Goal: Task Accomplishment & Management: Use online tool/utility

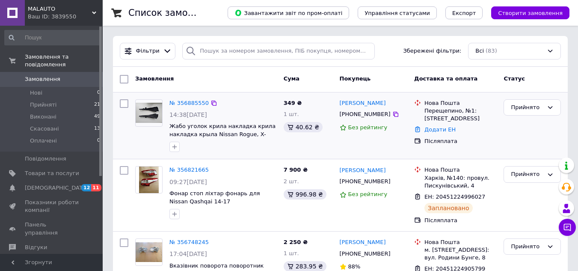
click at [384, 149] on div "[PERSON_NAME] [PHONE_NUMBER] Без рейтингу" at bounding box center [373, 126] width 75 height 60
drag, startPoint x: 349, startPoint y: 113, endPoint x: 379, endPoint y: 115, distance: 29.6
click at [379, 115] on div "[PHONE_NUMBER]" at bounding box center [365, 114] width 54 height 11
copy div "0677902801"
click at [394, 102] on div "[PERSON_NAME]" at bounding box center [374, 103] width 70 height 10
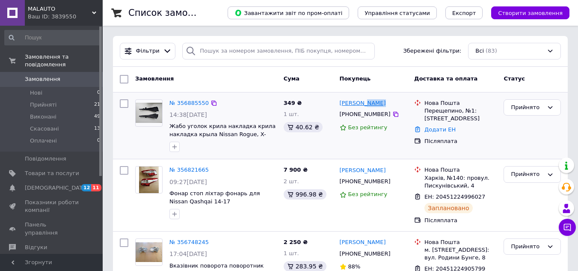
drag, startPoint x: 394, startPoint y: 102, endPoint x: 365, endPoint y: 105, distance: 29.2
click at [365, 105] on div "[PERSON_NAME]" at bounding box center [374, 103] width 70 height 10
copy div "Непишний"
drag, startPoint x: 337, startPoint y: 103, endPoint x: 356, endPoint y: 103, distance: 18.8
click at [356, 103] on div "[PERSON_NAME] [PHONE_NUMBER] Без рейтингу" at bounding box center [373, 126] width 75 height 60
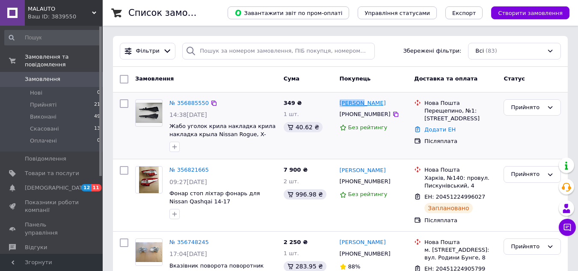
copy link "[PERSON_NAME]"
click at [327, 145] on div "349 ₴ 1 шт. 40.62 ₴" at bounding box center [308, 126] width 56 height 60
click at [427, 129] on link "Додати ЕН" at bounding box center [439, 129] width 31 height 6
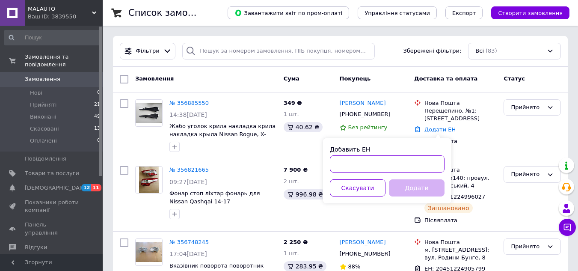
click at [348, 164] on input "Добавить ЕН" at bounding box center [387, 163] width 115 height 17
paste input "20451225151604"
type input "20451225151604"
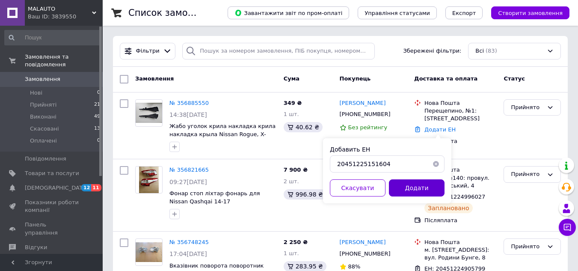
click at [417, 190] on button "Додати" at bounding box center [417, 187] width 56 height 17
